Goal: Register for event/course

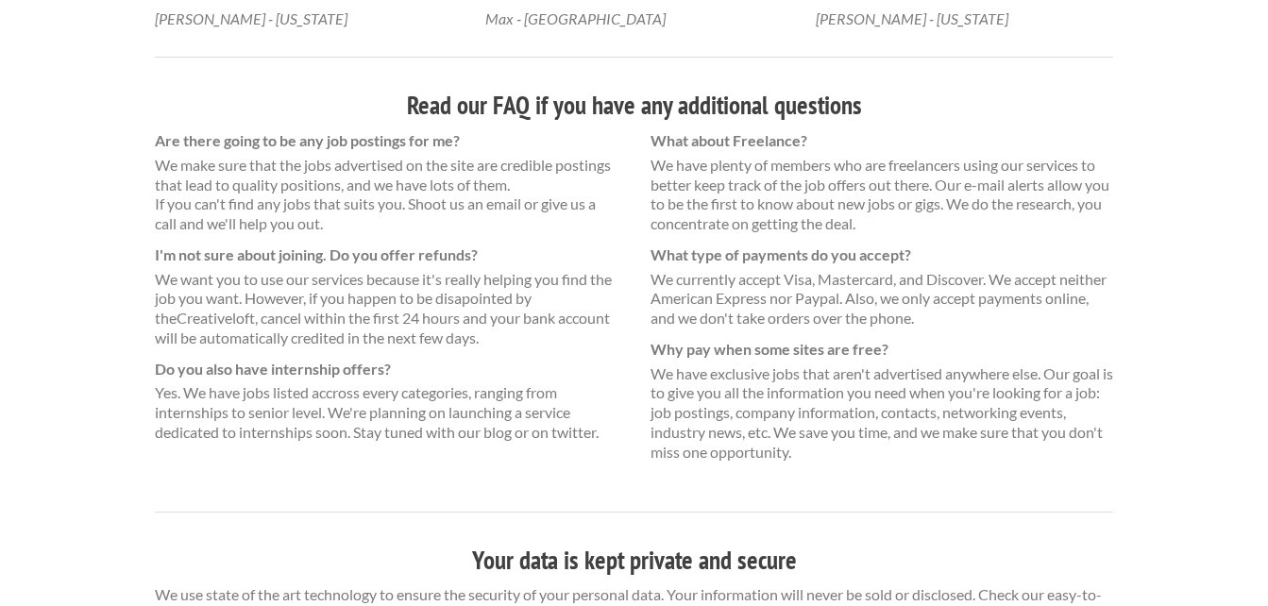
scroll to position [1307, 0]
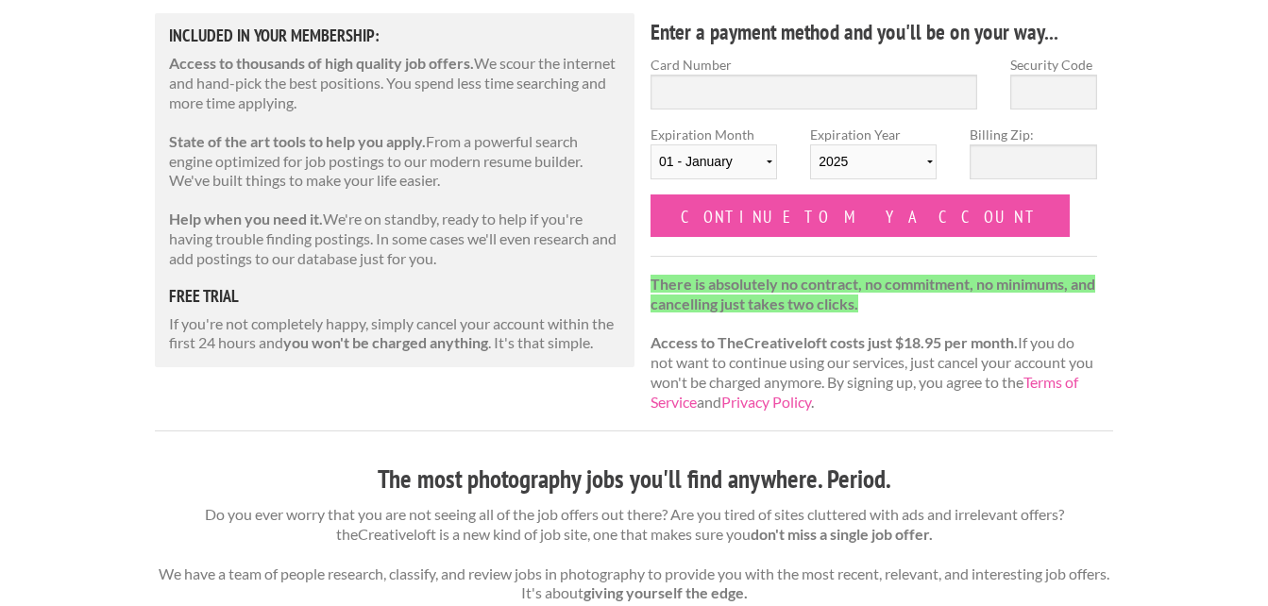
scroll to position [515, 0]
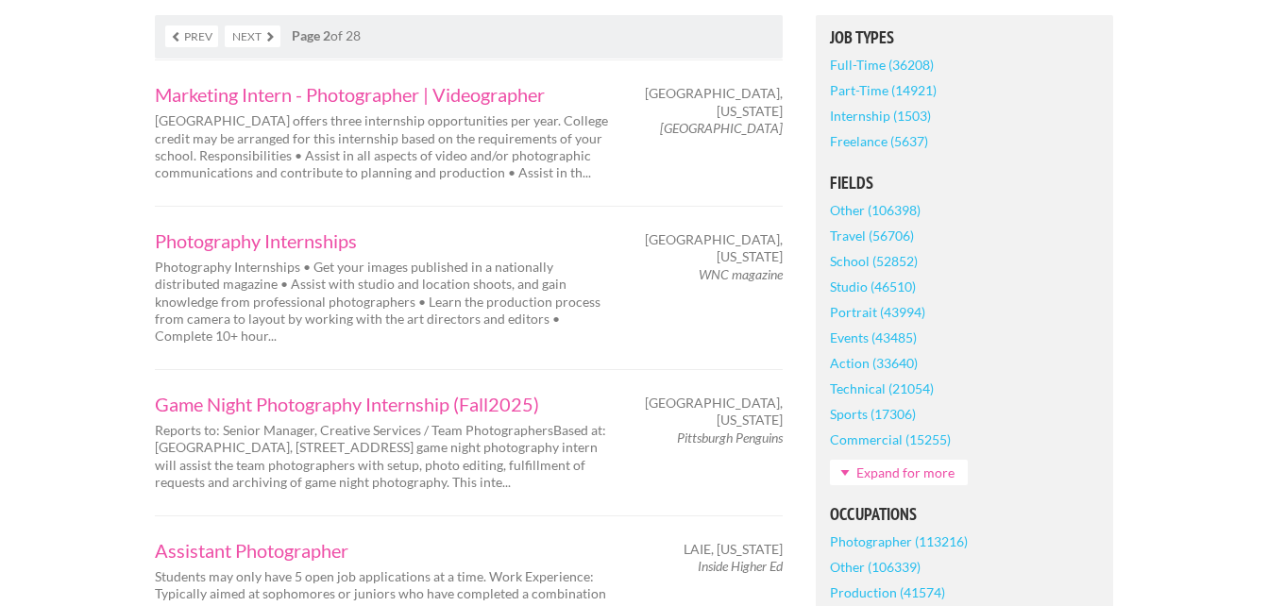
scroll to position [449, 0]
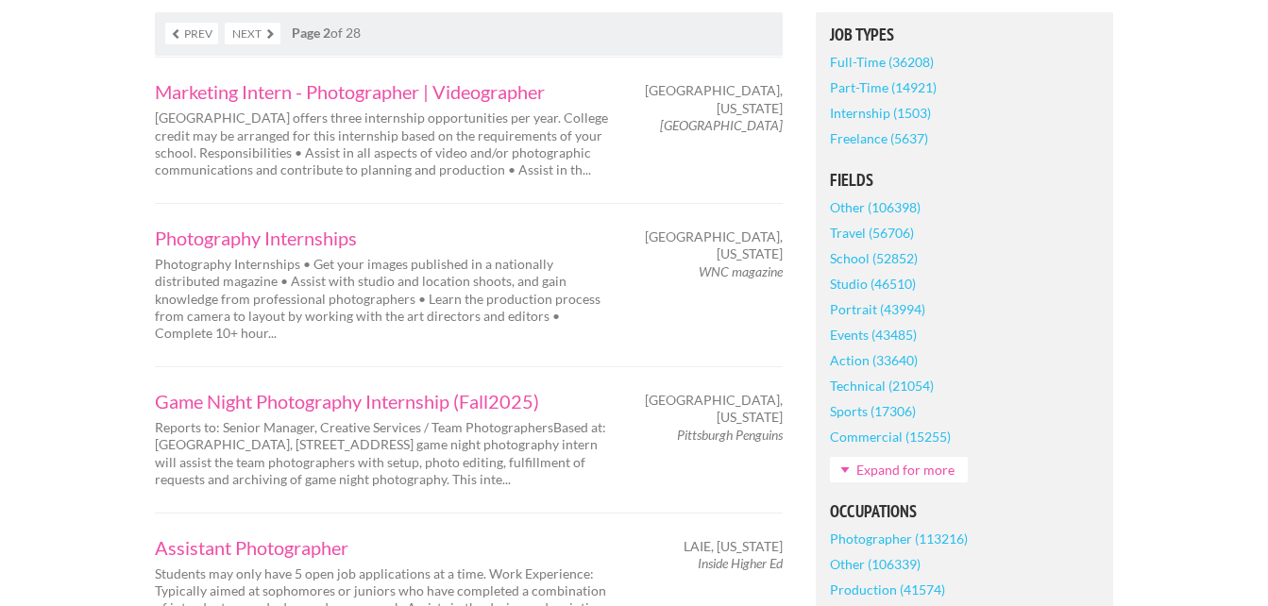
click at [257, 251] on div "Photography Internships Photography Internships • Get your images published in …" at bounding box center [387, 285] width 496 height 113
click at [247, 221] on div "Photography Internships Photography Internships • Get your images published in …" at bounding box center [469, 284] width 628 height 163
click at [247, 246] on link "Photography Internships" at bounding box center [386, 238] width 463 height 19
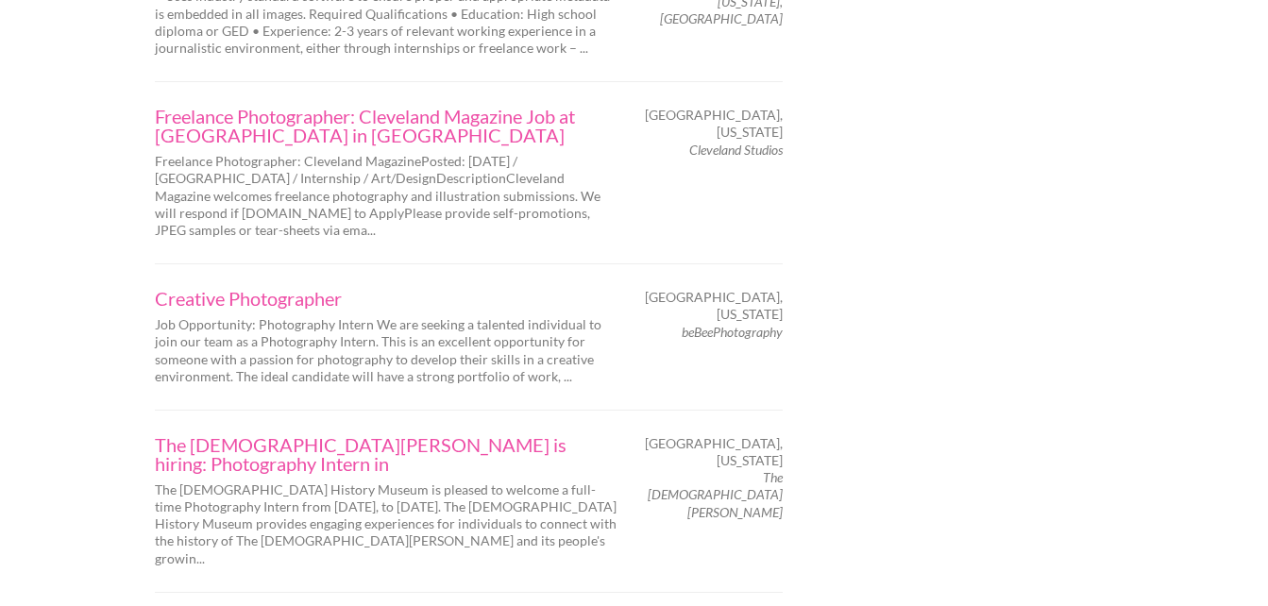
scroll to position [2296, 0]
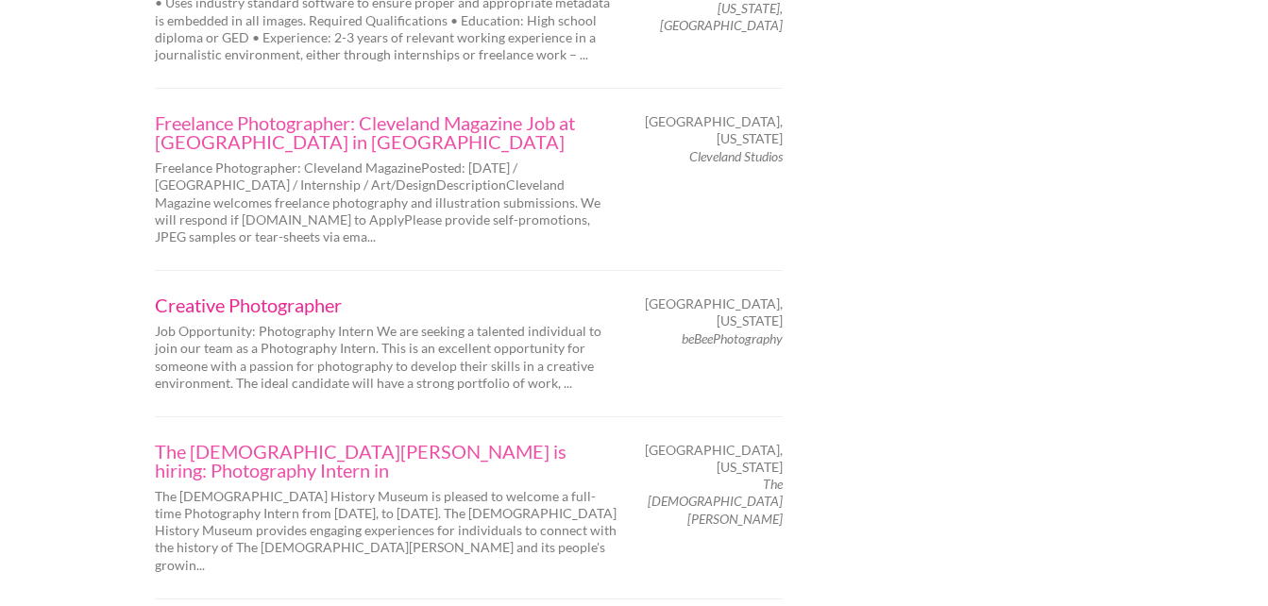
click at [306, 296] on link "Creative Photographer" at bounding box center [386, 305] width 463 height 19
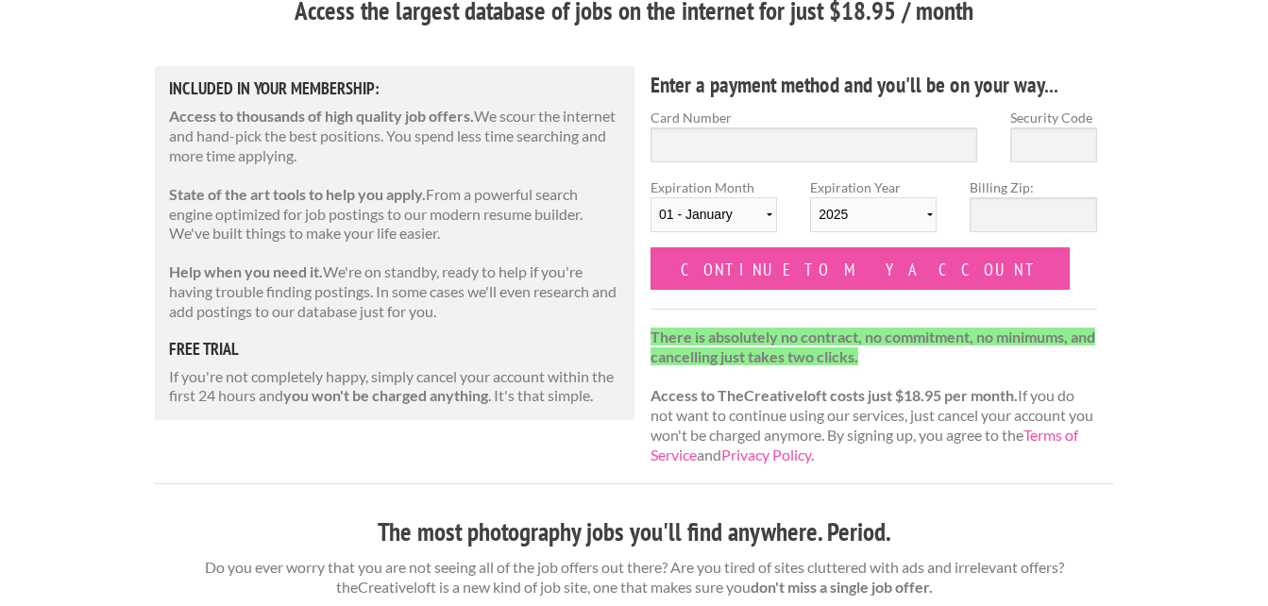
scroll to position [86, 0]
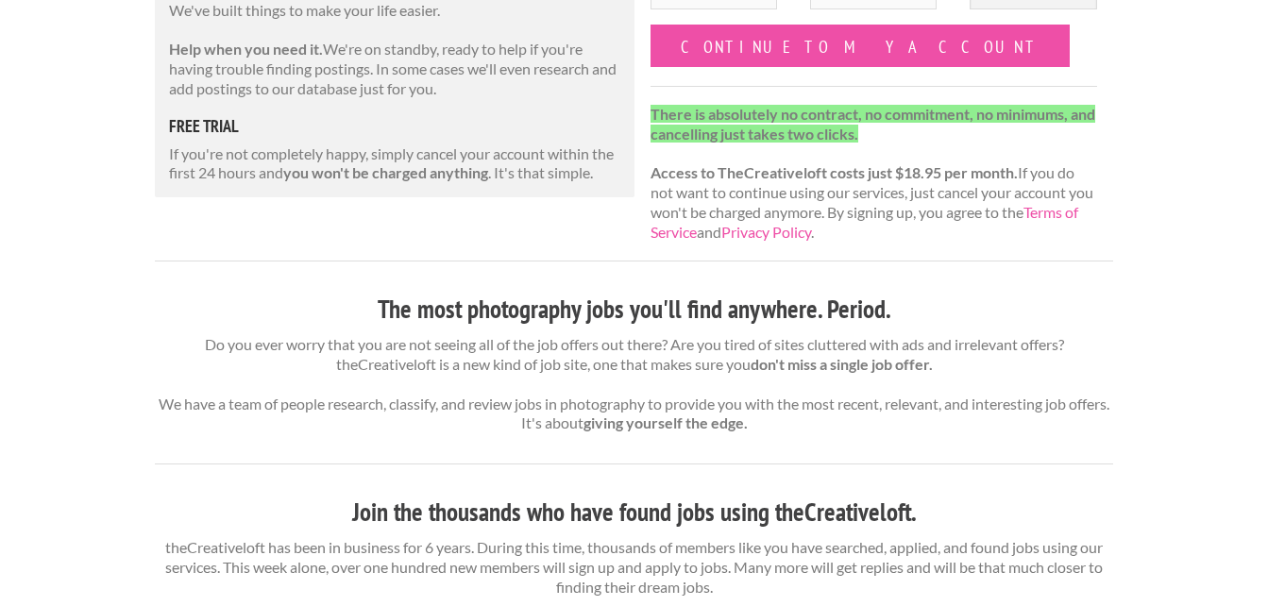
scroll to position [416, 0]
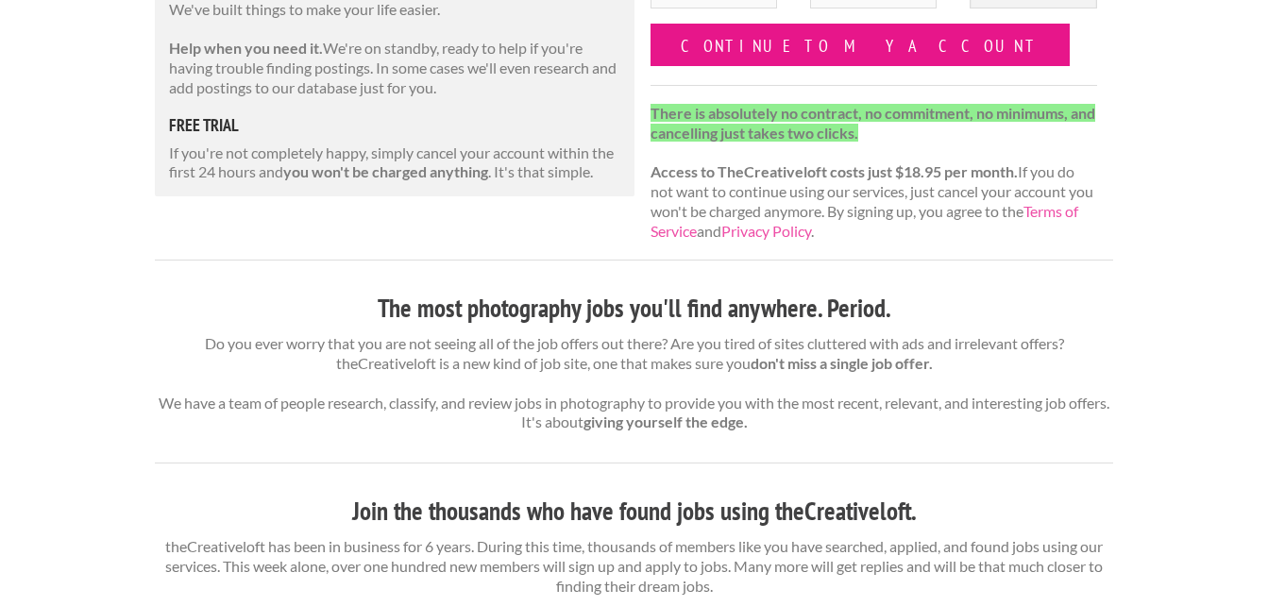
click at [707, 42] on input "Continue to my account" at bounding box center [860, 45] width 419 height 42
